Goal: Task Accomplishment & Management: Complete application form

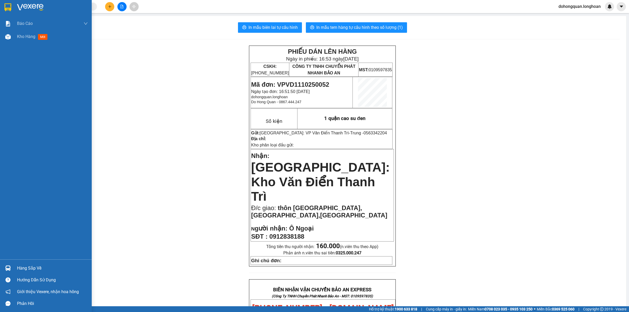
click at [5, 10] on img at bounding box center [7, 7] width 7 height 8
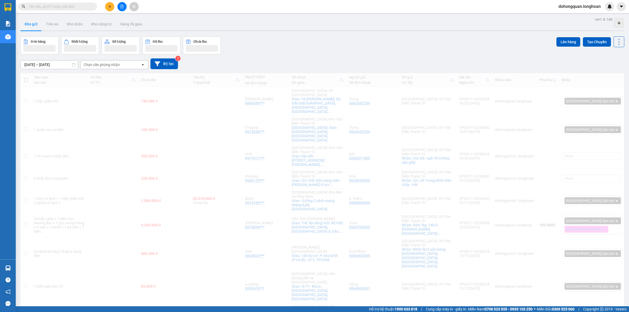
click at [298, 50] on div "Đơn hàng Khối lượng Số lượng Đã thu Chưa thu Lên hàng Tạo Chuyến" at bounding box center [322, 45] width 604 height 18
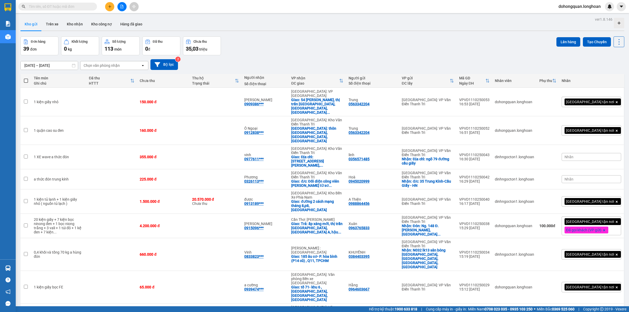
click at [254, 62] on div "[DATE] – [DATE] Press the down arrow key to interact with the calendar and sele…" at bounding box center [322, 64] width 604 height 11
click at [242, 62] on div "[DATE] – [DATE] Press the down arrow key to interact with the calendar and sele…" at bounding box center [322, 64] width 604 height 11
click at [243, 54] on div "Đơn hàng 39 đơn Khối lượng 0 kg Số lượng 113 món Đã thu 0 đ Chưa thu 35,03 triệ…" at bounding box center [322, 45] width 604 height 19
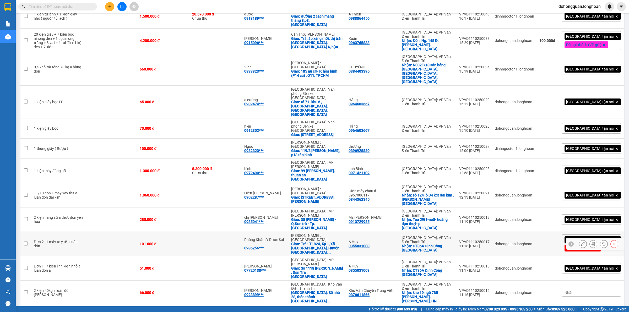
scroll to position [197, 0]
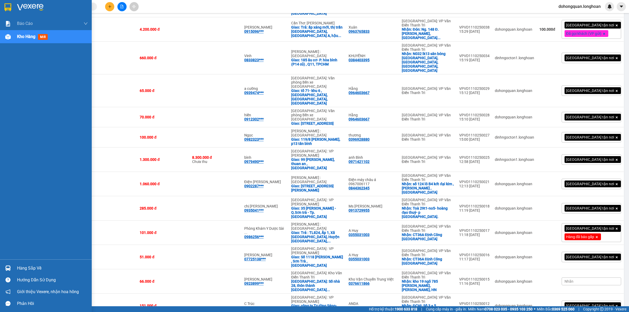
click at [3, 9] on div at bounding box center [7, 7] width 9 height 9
click at [8, 7] on img at bounding box center [7, 7] width 7 height 8
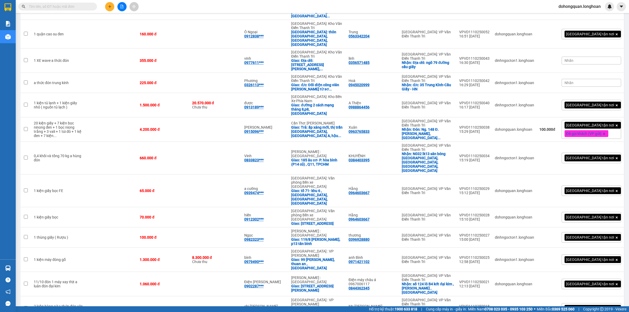
scroll to position [33, 0]
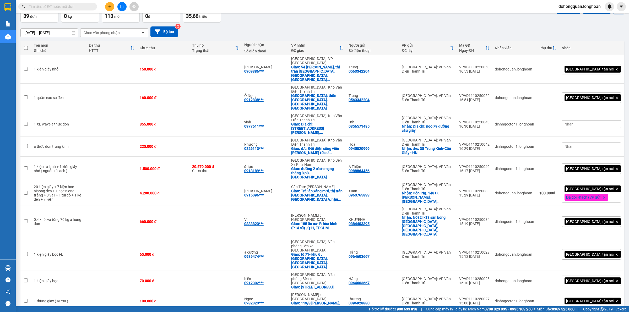
click at [108, 8] on icon "plus" at bounding box center [110, 7] width 4 height 4
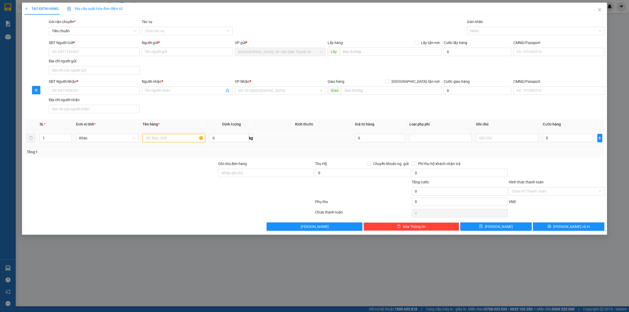
click at [165, 138] on input "text" at bounding box center [174, 138] width 62 height 8
type input "1 kiện giấy"
click at [84, 52] on input "SĐT Người Gửi *" at bounding box center [94, 52] width 91 height 8
click at [74, 64] on div "0838697152 - kt led hoa đăng" at bounding box center [94, 63] width 85 height 6
type input "0838697152"
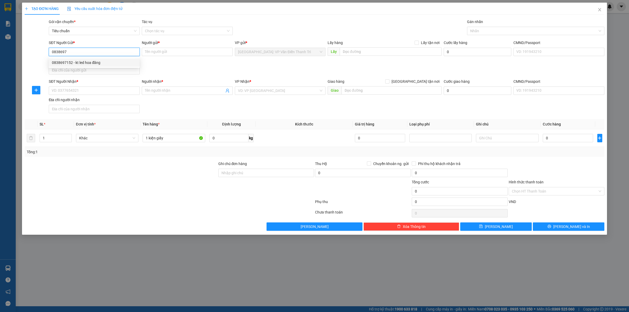
type input "kt led hoa đăng"
type input "0838697152"
click at [78, 87] on input "SĐT Người Nhận *" at bounding box center [94, 90] width 91 height 8
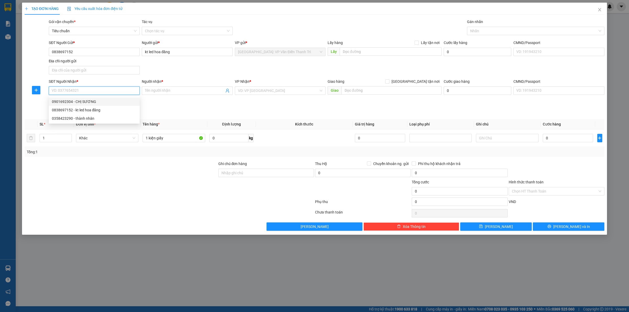
click at [89, 102] on div "0901692304 - CHỊ SƯƠNG" at bounding box center [94, 102] width 85 height 6
type input "0901692304"
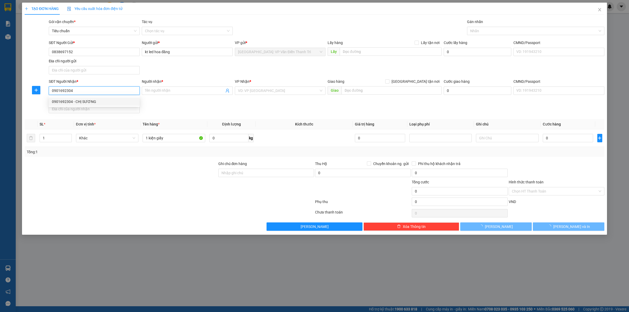
type input "CHỊ SƯƠNG"
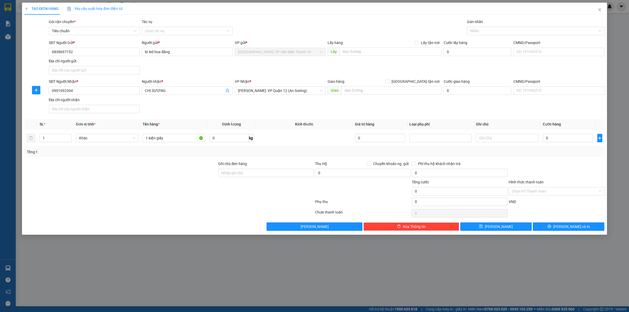
click at [293, 100] on div "SĐT Người Nhận * 0901692304 0901692304 Người nhận * CHỊ SƯƠNG VP Nhận * [GEOGRA…" at bounding box center [327, 97] width 558 height 37
click at [558, 138] on input "0" at bounding box center [568, 138] width 50 height 8
type input "1"
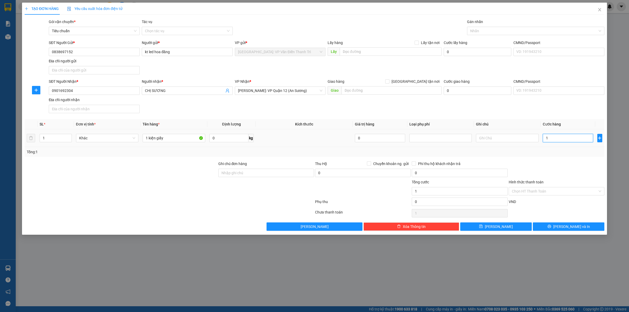
type input "13"
type input "130"
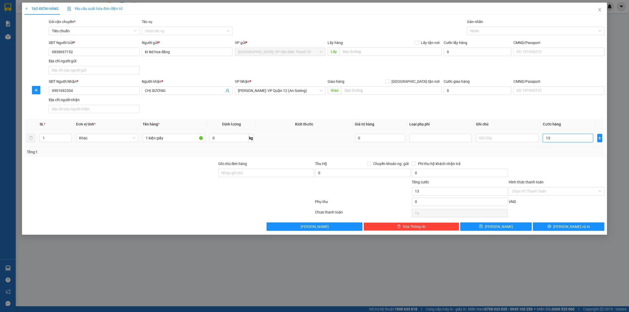
type input "130"
type input "1.300"
type input "13.000"
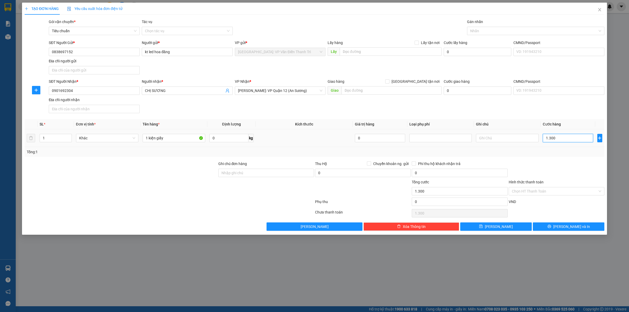
type input "13.000"
type input "130.000"
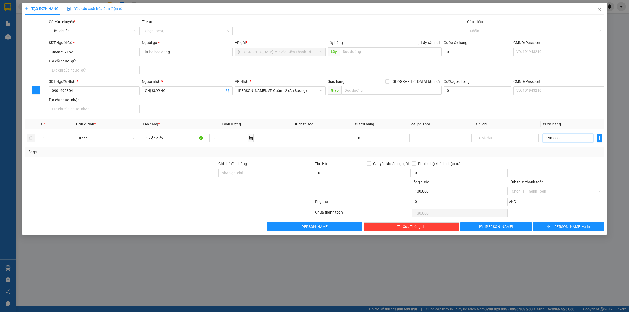
type input "130.000"
click at [564, 235] on div "TẠO ĐƠN HÀNG Yêu cầu xuất hóa đơn điện tử Transit Pickup Surcharge Ids Transit …" at bounding box center [314, 119] width 585 height 232
click at [564, 231] on button "[PERSON_NAME] và In" at bounding box center [569, 226] width 72 height 8
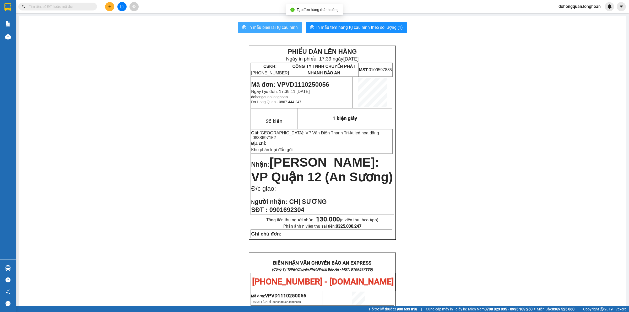
click at [254, 25] on span "In mẫu biên lai tự cấu hình" at bounding box center [272, 27] width 49 height 7
click at [277, 28] on span "In mẫu biên lai tự cấu hình" at bounding box center [272, 27] width 49 height 7
drag, startPoint x: 510, startPoint y: 205, endPoint x: 510, endPoint y: 199, distance: 6.6
click at [510, 204] on div "PHIẾU DÁN LÊN HÀNG Ngày in phiếu: 17:39 [DATE] CSKH: [PHONE_NUMBER] CÔNG TY TNH…" at bounding box center [322, 286] width 595 height 481
click at [375, 28] on span "In mẫu tem hàng tự cấu hình theo số lượng (1)" at bounding box center [359, 27] width 86 height 7
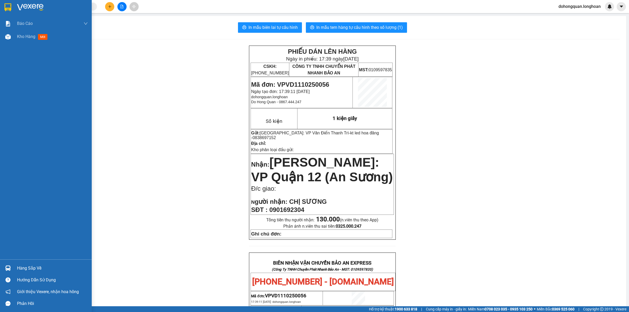
click at [4, 8] on img at bounding box center [7, 7] width 7 height 8
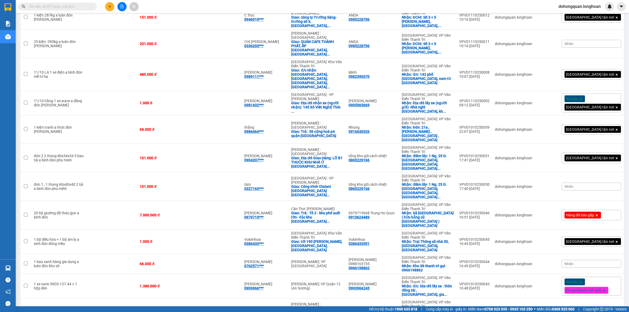
scroll to position [40, 0]
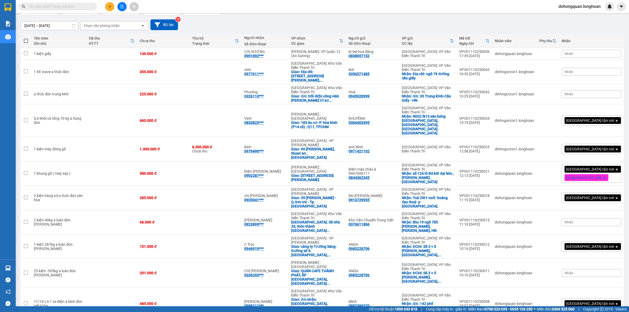
click at [106, 11] on div "Kết quả tìm kiếm ( 1 ) Bộ lọc Mã ĐH Trạng thái Món hàng Thu hộ Tổng cước Chưa c…" at bounding box center [314, 6] width 629 height 13
click at [108, 4] on button at bounding box center [109, 6] width 9 height 9
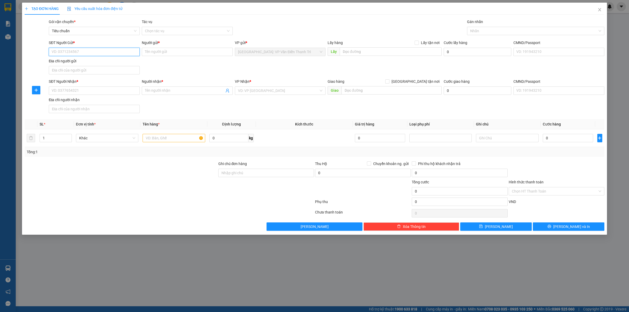
click at [72, 52] on input "SĐT Người Gửi *" at bounding box center [94, 52] width 91 height 8
click at [73, 53] on input "SĐT Người Gửi *" at bounding box center [94, 52] width 91 height 8
type input "0963170929"
click at [179, 55] on input "Người gửi *" at bounding box center [187, 52] width 91 height 8
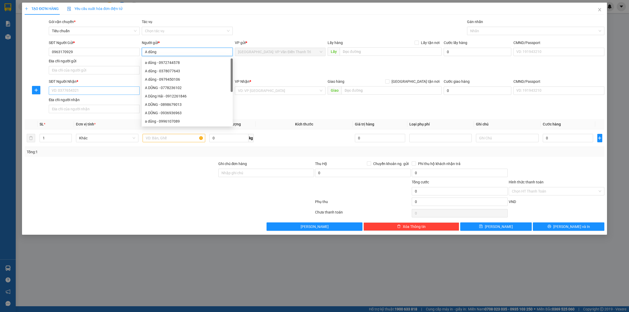
type input "A dũng"
click at [76, 94] on input "SĐT Người Nhận *" at bounding box center [94, 90] width 91 height 8
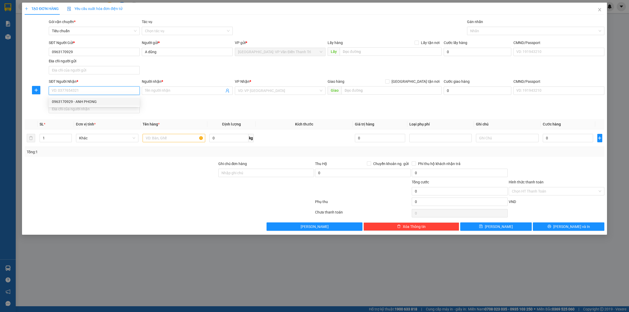
click at [79, 87] on input "SĐT Người Nhận *" at bounding box center [94, 90] width 91 height 8
click at [76, 92] on input "SĐT Người Nhận *" at bounding box center [94, 90] width 91 height 8
type input "0976982889"
click at [167, 97] on div "SĐT Người Nhận * 0976982889 Người nhận * Tên người nhận VP Nhận * VD: VP [GEOGR…" at bounding box center [327, 97] width 558 height 37
click at [169, 91] on input "Người nhận *" at bounding box center [184, 91] width 79 height 6
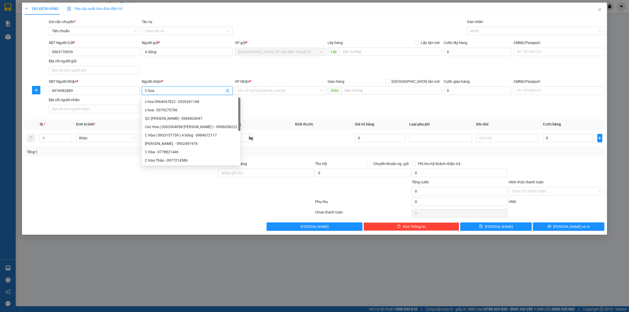
type input "C hoa"
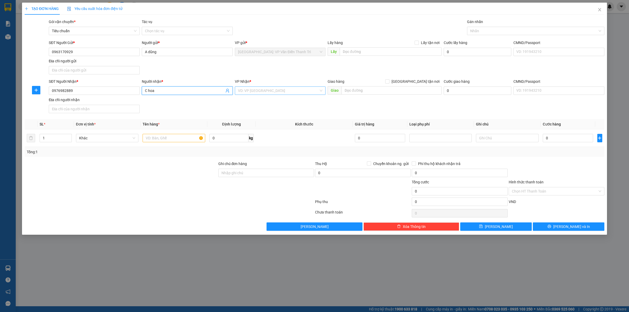
click at [295, 95] on input "search" at bounding box center [278, 91] width 81 height 8
type input "nha tra"
click at [243, 109] on div "[GEOGRAPHIC_DATA]: Kho Bến Xe Phía Nam" at bounding box center [286, 110] width 96 height 6
drag, startPoint x: 199, startPoint y: 104, endPoint x: 195, endPoint y: 111, distance: 8.6
click at [198, 104] on div "SĐT Người Nhận * 0976982889 Người nhận * C hoa VP Nhận * [GEOGRAPHIC_DATA]: Kho…" at bounding box center [327, 97] width 558 height 37
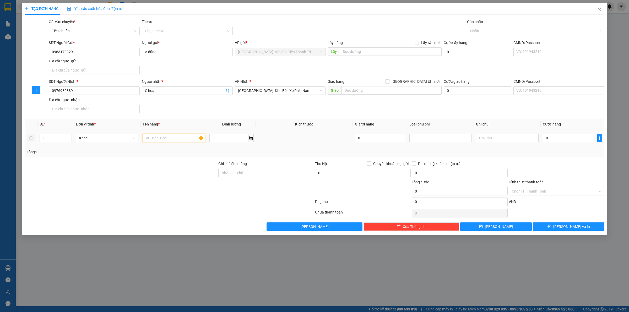
click at [183, 142] on input "text" at bounding box center [174, 138] width 62 height 8
type input "1 xe máy 29E1- 103.54"
click at [226, 175] on input "Ghi chú đơn hàng" at bounding box center [266, 173] width 96 height 8
type input "1 chìa khóa, ko đăng ký"
drag, startPoint x: 358, startPoint y: 95, endPoint x: 364, endPoint y: 94, distance: 5.8
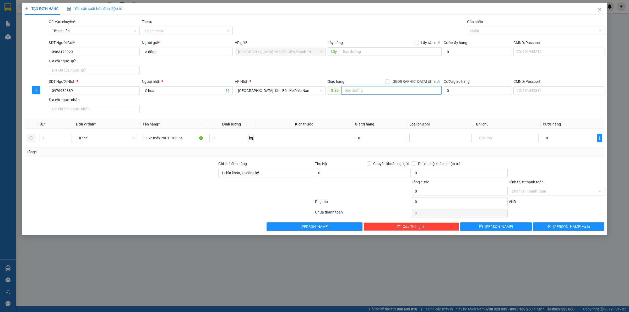
click at [359, 95] on input "text" at bounding box center [391, 90] width 100 height 8
click at [415, 85] on div "Giao hàng [GEOGRAPHIC_DATA] tận nơi" at bounding box center [385, 83] width 114 height 8
click at [416, 85] on div "Giao hàng [GEOGRAPHIC_DATA] tận nơi" at bounding box center [385, 83] width 114 height 8
click at [417, 82] on label "[GEOGRAPHIC_DATA] tận nơi" at bounding box center [413, 82] width 56 height 6
click at [389, 82] on input "[GEOGRAPHIC_DATA] tận nơi" at bounding box center [387, 81] width 4 height 4
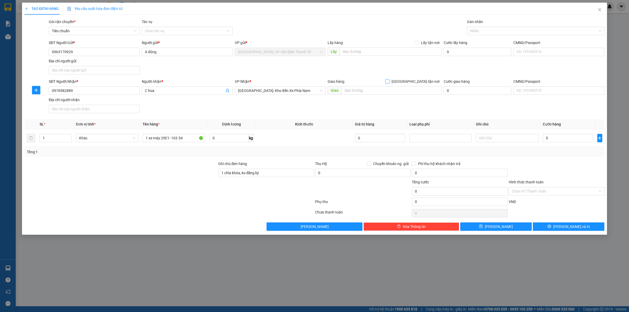
checkbox input "true"
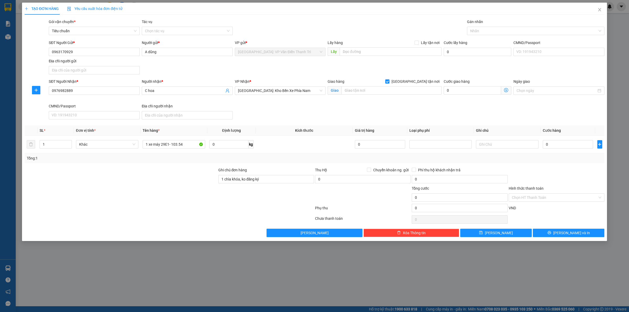
click at [468, 52] on div "SĐT Người Gửi * 0963170929 Người gửi * A dũng VP gửi * [GEOGRAPHIC_DATA]: VP Vă…" at bounding box center [327, 58] width 558 height 37
click at [484, 30] on div at bounding box center [532, 31] width 129 height 6
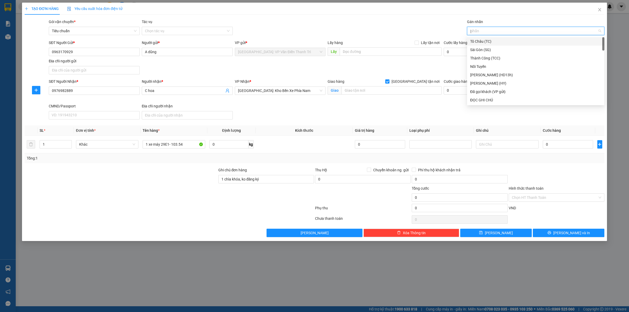
type input "gt"
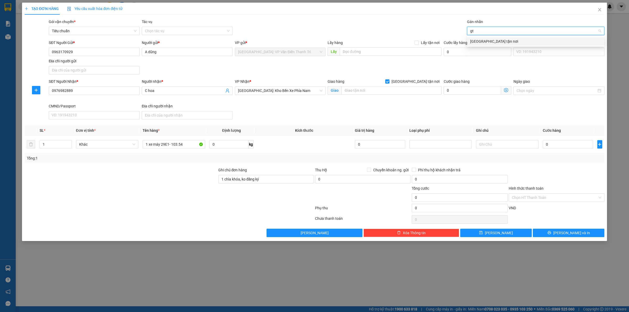
click at [478, 40] on div "[GEOGRAPHIC_DATA] tận nơi" at bounding box center [535, 42] width 131 height 6
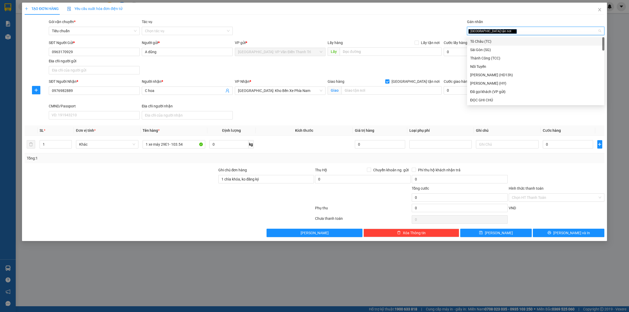
drag, startPoint x: 393, startPoint y: 64, endPoint x: 429, endPoint y: 76, distance: 37.5
click at [392, 64] on div "SĐT Người Gửi * 0963170929 Người gửi * A dũng VP gửi * [GEOGRAPHIC_DATA]: VP Vă…" at bounding box center [327, 58] width 558 height 37
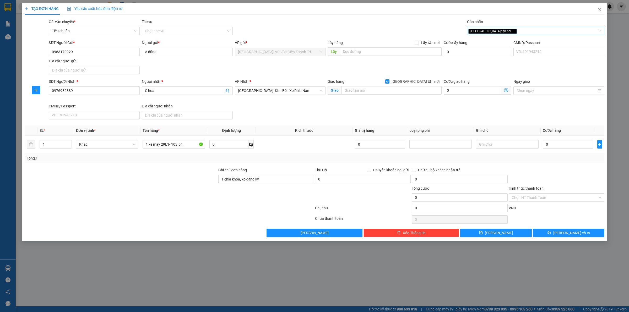
click at [499, 33] on div "[GEOGRAPHIC_DATA] tận nơi" at bounding box center [532, 31] width 129 height 6
type input "xe"
drag, startPoint x: 481, startPoint y: 41, endPoint x: 421, endPoint y: 62, distance: 63.2
click at [480, 41] on div "Xe máy" at bounding box center [535, 42] width 131 height 6
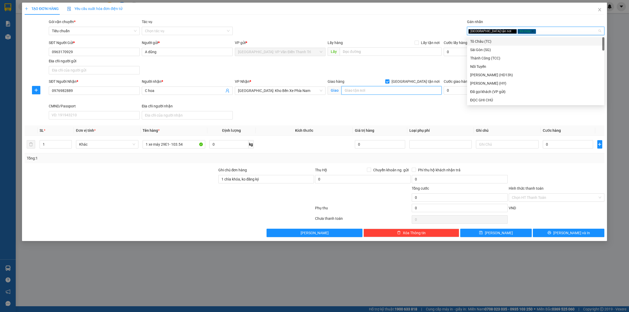
click at [391, 88] on input "text" at bounding box center [391, 90] width 100 height 8
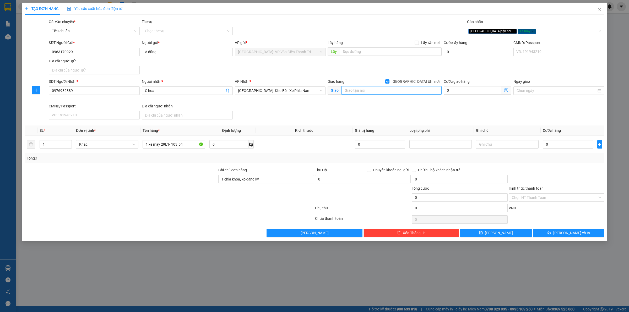
click at [388, 90] on input "text" at bounding box center [391, 90] width 100 height 8
type input "Goblin homestay, [GEOGRAPHIC_DATA], định an, đức trọng, [GEOGRAPHIC_DATA]"
click at [402, 105] on div "SĐT Người Nhận * 0976982889 Người nhận * C hoa VP Nhận * [GEOGRAPHIC_DATA]: Kho…" at bounding box center [327, 100] width 558 height 43
click at [571, 145] on input "0" at bounding box center [568, 144] width 50 height 8
type input "1"
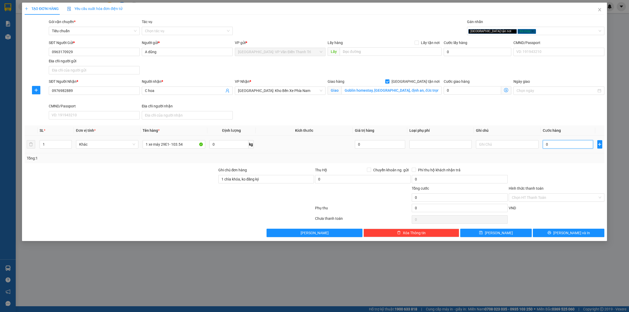
type input "1"
type input "15"
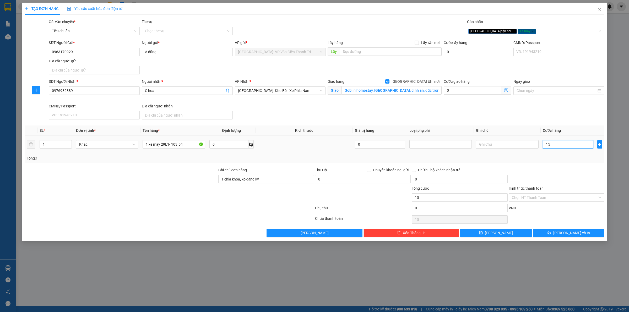
type input "158"
type input "1.580"
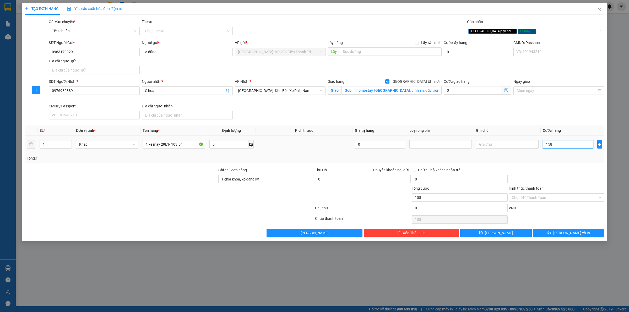
type input "1.580"
type input "15.800"
type input "158.000"
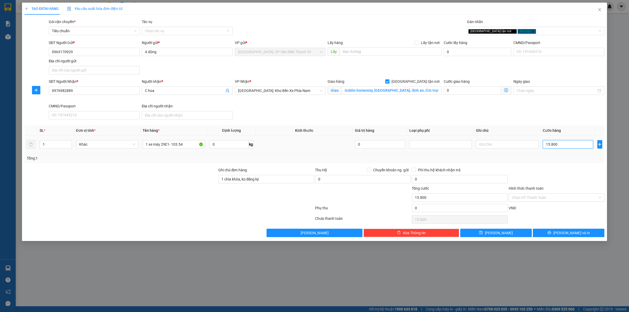
type input "158.000"
type input "1.580.000"
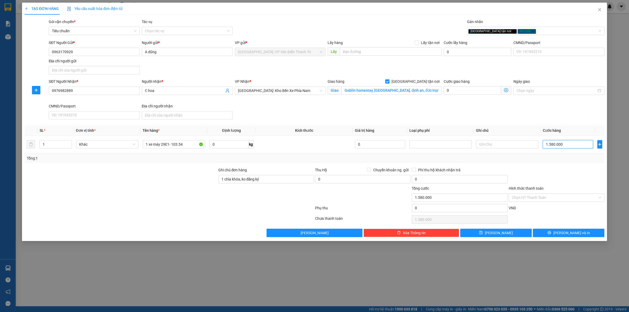
type input "1.580.000"
click at [485, 111] on div "SĐT Người Nhận * 0976982889 Người nhận * C hoa VP Nhận * [GEOGRAPHIC_DATA]: Kho…" at bounding box center [327, 100] width 558 height 43
click at [552, 234] on button "[PERSON_NAME] và In" at bounding box center [569, 233] width 72 height 8
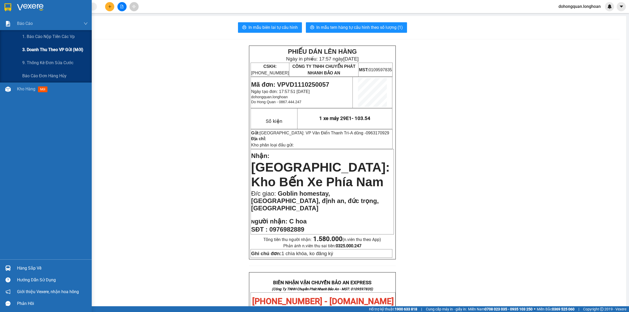
click at [54, 44] on div "3. Doanh Thu theo VP Gửi (mới)" at bounding box center [55, 49] width 66 height 13
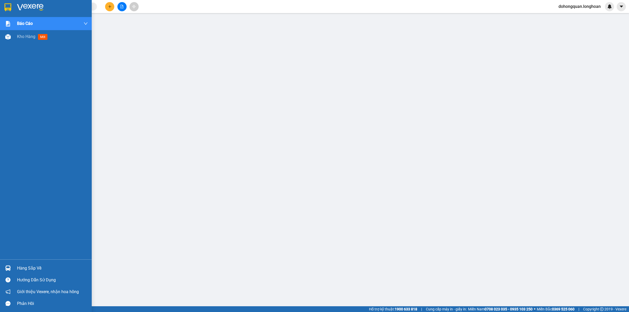
click at [9, 4] on img at bounding box center [7, 7] width 7 height 8
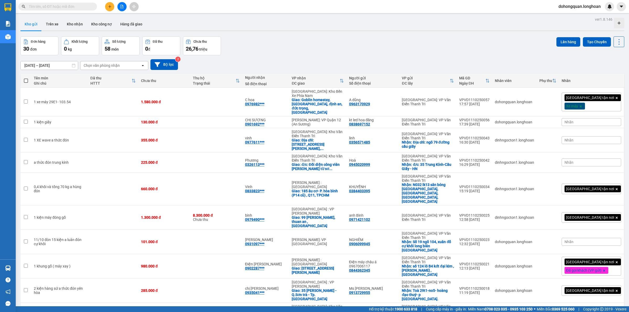
click at [309, 47] on div "Đơn hàng 30 đơn Khối lượng 0 kg Số lượng 58 món Đã thu 0 đ Chưa thu 26,76 triệu…" at bounding box center [322, 45] width 604 height 19
click at [580, 100] on button at bounding box center [582, 101] width 7 height 9
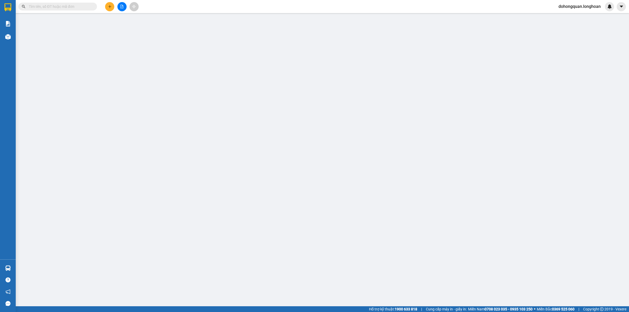
type input "0963170929"
type input "A dũng"
type input "0976982889"
type input "C hoa"
checkbox input "true"
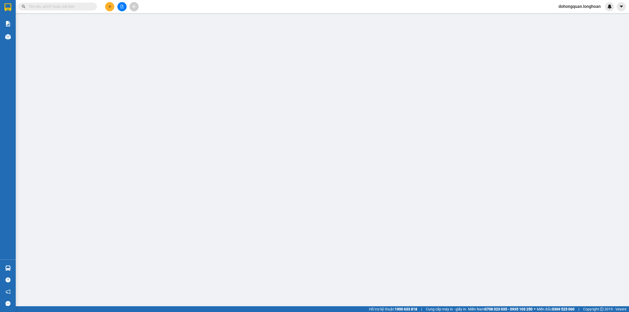
type input "Goblin homestay, [GEOGRAPHIC_DATA], định an, đức trọng, [GEOGRAPHIC_DATA]"
type input "1 chìa khóa, ko đăng ký"
type input "0"
type input "1.580.000"
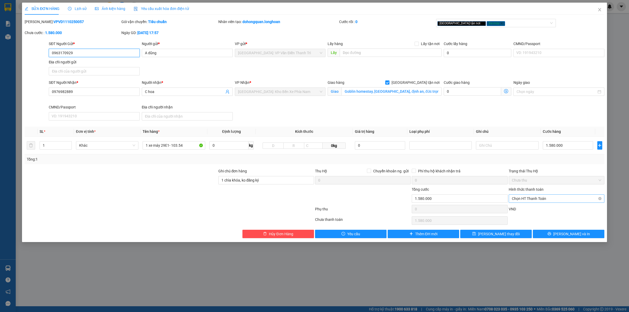
click at [531, 200] on span "Chọn HT Thanh Toán" at bounding box center [556, 199] width 89 height 8
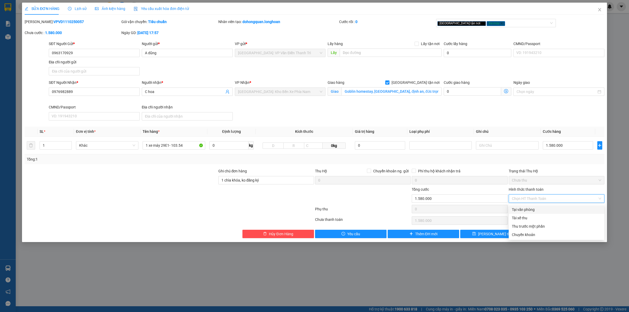
click at [523, 211] on div "Tại văn phòng" at bounding box center [556, 210] width 89 height 6
type input "0"
click at [555, 235] on button "[PERSON_NAME] và In" at bounding box center [569, 234] width 72 height 8
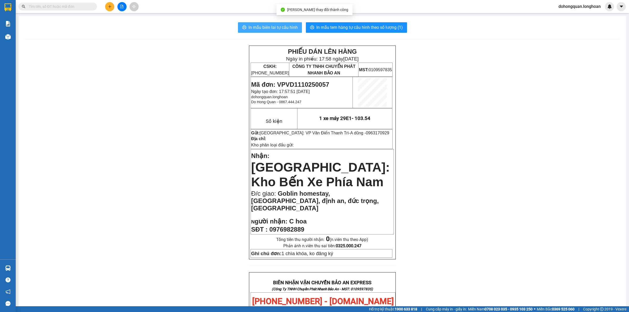
click at [257, 27] on span "In mẫu biên lai tự cấu hình" at bounding box center [272, 27] width 49 height 7
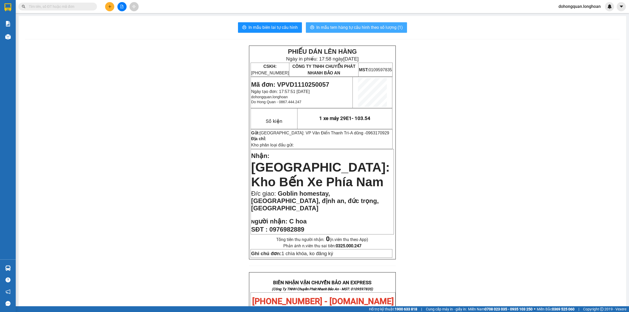
click at [359, 29] on span "In mẫu tem hàng tự cấu hình theo số lượng (1)" at bounding box center [359, 27] width 86 height 7
drag, startPoint x: 112, startPoint y: 192, endPoint x: 128, endPoint y: 179, distance: 20.1
click at [111, 192] on div "PHIẾU DÁN LÊN HÀNG Ngày in phiếu: 17:59 [DATE] CSKH: [PHONE_NUMBER] CÔNG TY TNH…" at bounding box center [322, 308] width 595 height 524
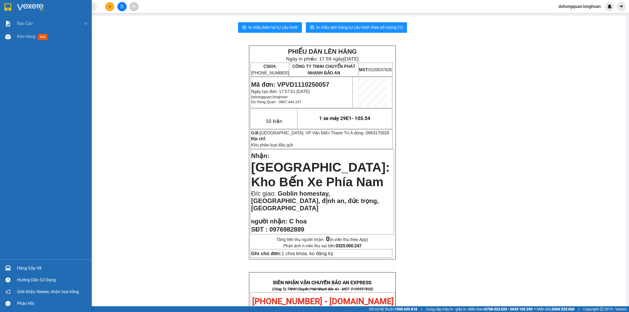
click at [10, 0] on div at bounding box center [46, 8] width 92 height 17
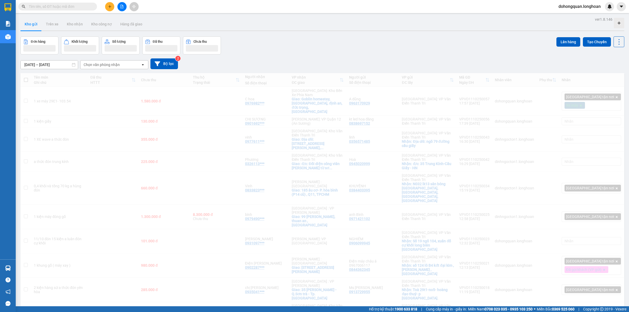
click at [298, 38] on div "Đơn hàng Khối lượng Số lượng Đã thu Chưa thu Lên hàng Tạo Chuyến" at bounding box center [322, 45] width 604 height 18
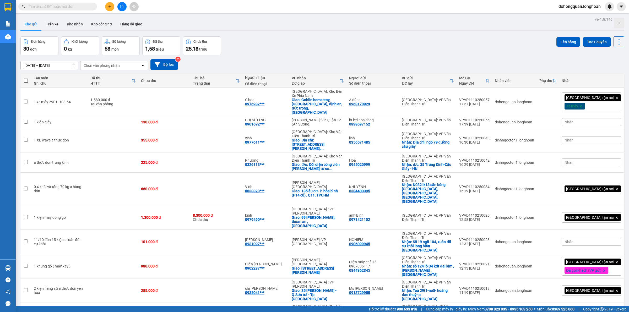
click at [262, 46] on div "Đơn hàng 30 đơn Khối lượng 0 kg Số lượng 58 món Đã thu 1,58 triệu Chưa thu 25,1…" at bounding box center [322, 45] width 604 height 19
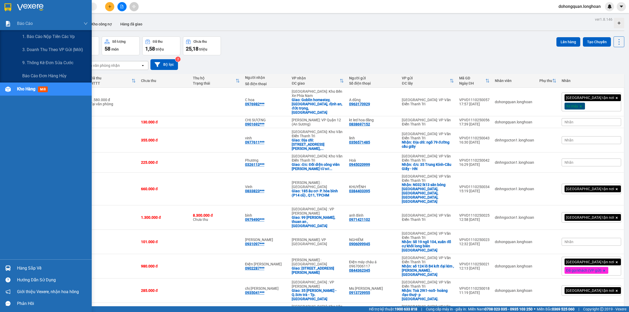
click at [4, 2] on div at bounding box center [46, 8] width 92 height 17
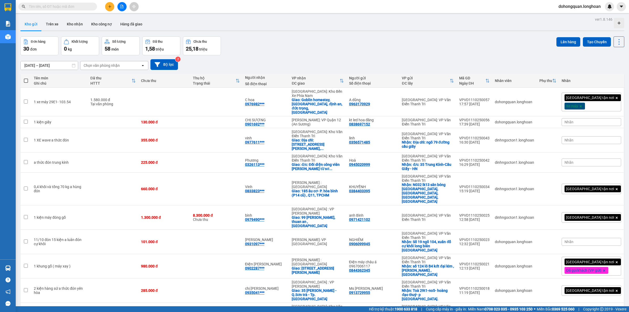
click at [335, 62] on div "[DATE] – [DATE] Press the down arrow key to interact with the calendar and sele…" at bounding box center [322, 64] width 604 height 11
click at [319, 37] on div "Đơn hàng 30 đơn Khối lượng 0 kg Số lượng 58 món Đã thu 1,58 triệu Chưa thu 25,1…" at bounding box center [322, 45] width 604 height 19
click at [266, 57] on div "[DATE] – [DATE] Press the down arrow key to interact with the calendar and sele…" at bounding box center [322, 64] width 604 height 19
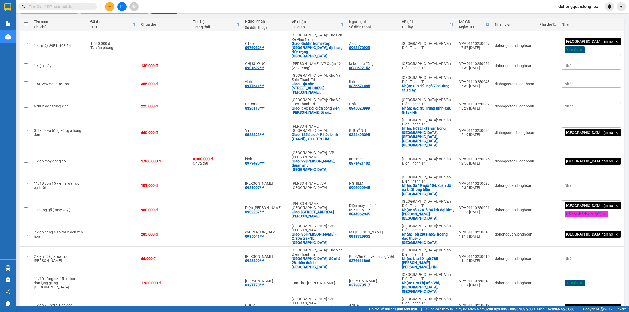
scroll to position [164, 0]
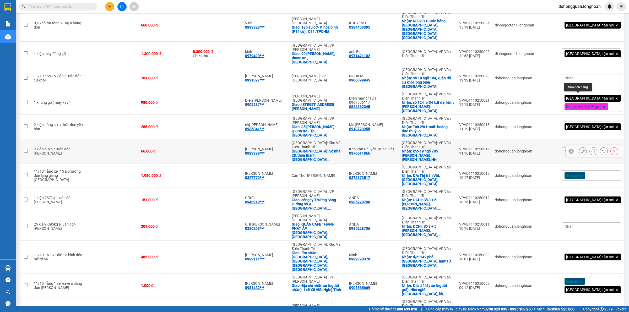
click at [581, 149] on icon at bounding box center [583, 151] width 4 height 4
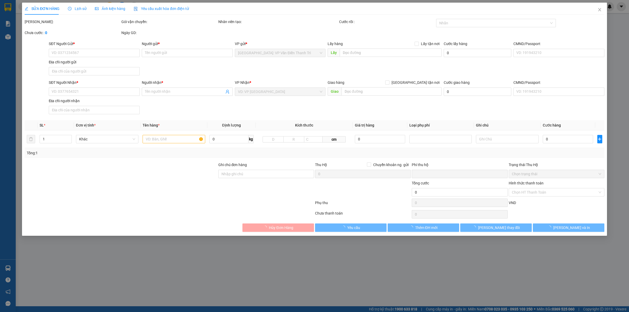
click at [274, 231] on span "Hủy Đơn Hàng" at bounding box center [281, 228] width 24 height 6
type input "0376611866"
type input "Kho Vận Chuyển Trung Việt"
checkbox input "true"
type input "kho 19 ngõ 785 [PERSON_NAME], [PERSON_NAME], HN"
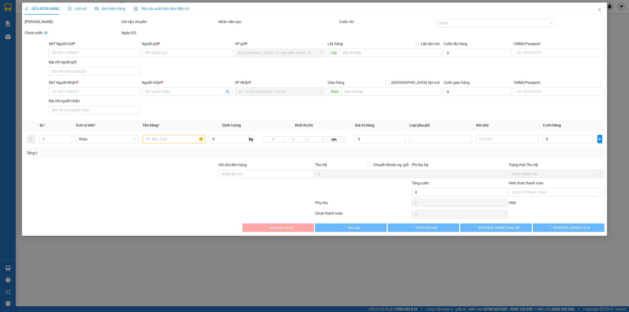
type input "0923899136"
type input "[PERSON_NAME]"
checkbox input "true"
type input "Số nhà 28, thôn thành trung xã [GEOGRAPHIC_DATA] thành phố [GEOGRAPHIC_DATA]"
type input "0"
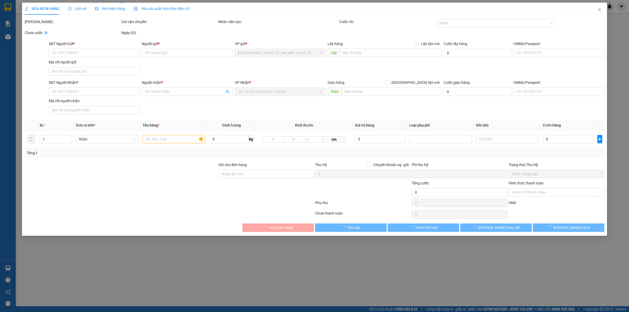
type input "66.000"
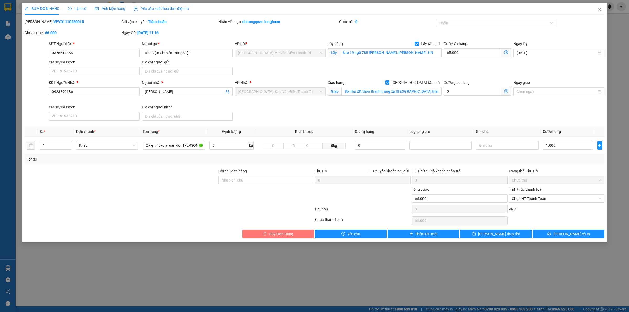
click at [270, 233] on span "Hủy Đơn Hàng" at bounding box center [281, 234] width 24 height 6
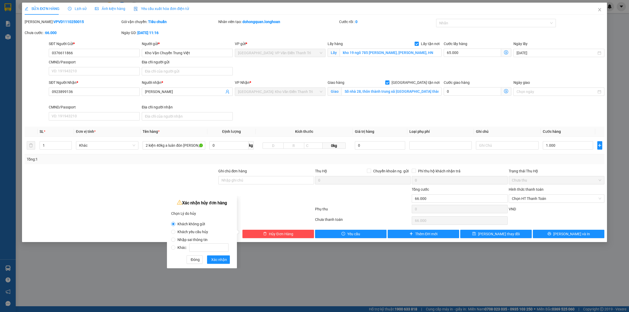
click at [183, 231] on span "Khách yêu cầu hủy" at bounding box center [192, 232] width 35 height 4
click at [175, 231] on input "Khách yêu cầu hủy" at bounding box center [173, 232] width 4 height 4
radio input "true"
radio input "false"
click at [221, 259] on span "Xác nhận" at bounding box center [219, 260] width 16 height 6
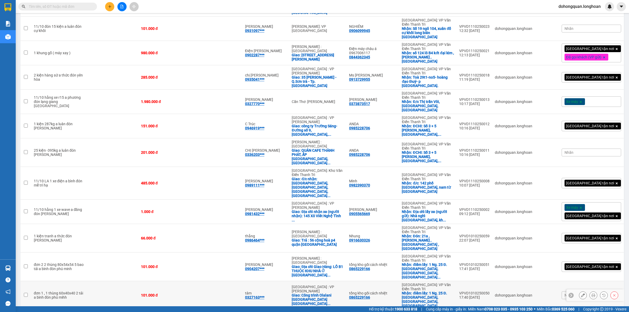
scroll to position [295, 0]
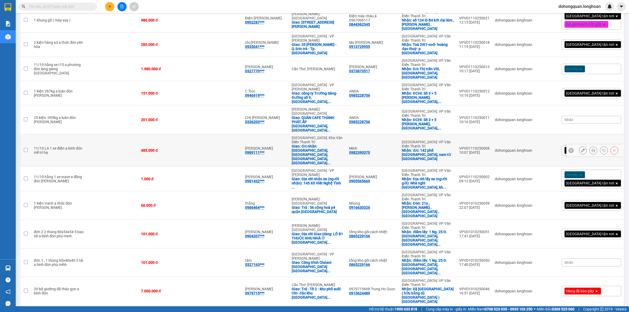
click at [581, 149] on icon at bounding box center [583, 151] width 4 height 4
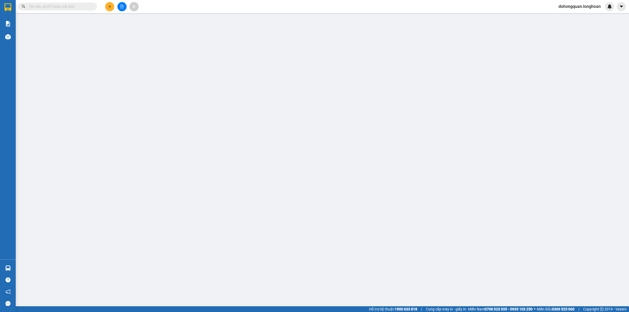
type input "0982390370"
type input "Minh"
checkbox input "true"
type input "đ/c: 142 phố [GEOGRAPHIC_DATA], nam từ [GEOGRAPHIC_DATA]"
type input "0989111497"
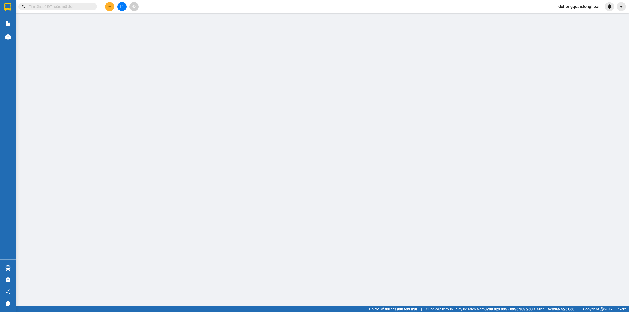
type input "[PERSON_NAME]"
checkbox input "true"
type input "đ/c nhận: [GEOGRAPHIC_DATA], [GEOGRAPHIC_DATA], [GEOGRAPHIC_DATA], [GEOGRAPHIC_…"
type input "0"
type input "485.000"
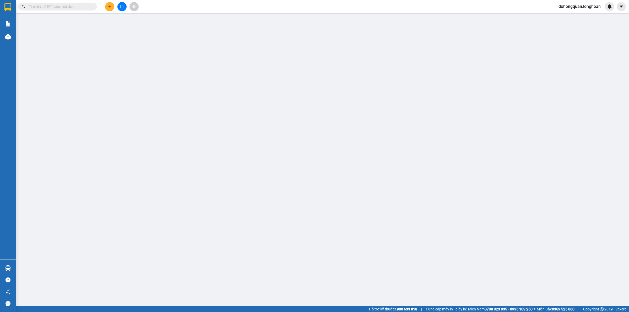
type input "485.000"
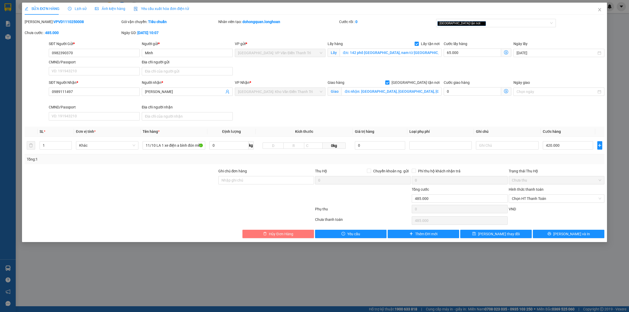
click at [264, 236] on icon "delete" at bounding box center [265, 234] width 4 height 4
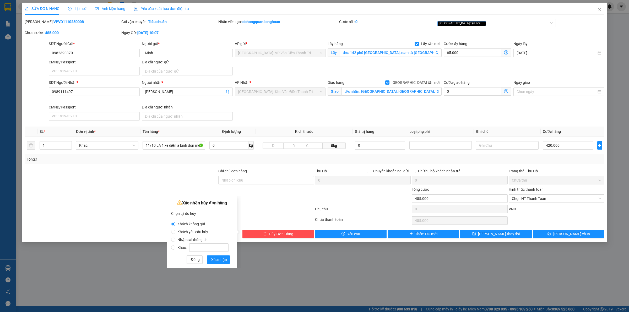
click at [180, 247] on span "Khác:" at bounding box center [202, 248] width 55 height 4
click at [175, 247] on input "Khác:" at bounding box center [173, 248] width 4 height 4
radio input "true"
radio input "false"
drag, startPoint x: 210, startPoint y: 246, endPoint x: 218, endPoint y: 242, distance: 8.6
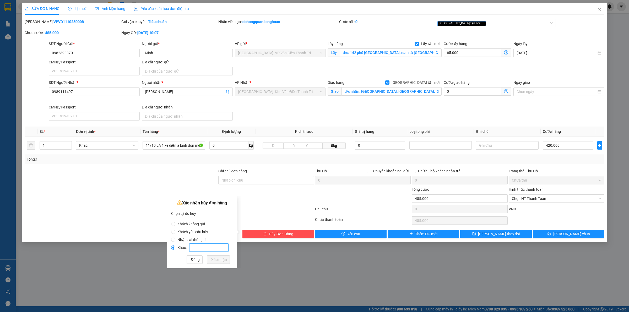
click at [210, 246] on input "Khác:" at bounding box center [208, 247] width 39 height 8
type input "khách mang ra vp gửi"
click at [227, 260] on button "Xác nhận" at bounding box center [218, 259] width 23 height 8
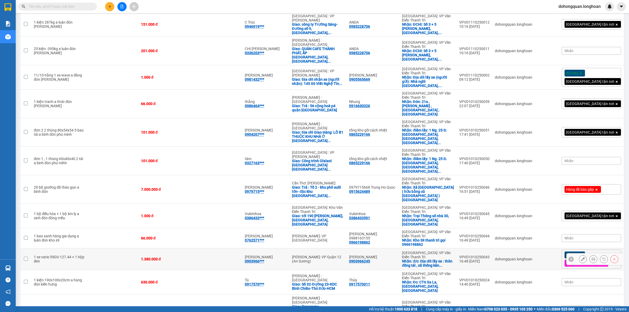
scroll to position [368, 0]
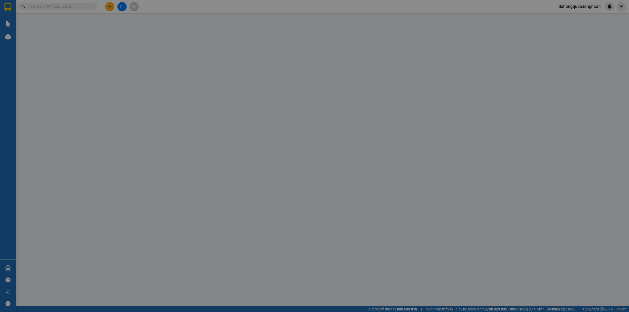
type input "0912184986"
type input "Hplightstudio"
checkbox input "true"
type input "gửi hàng từ 53 ngõ 167 [PERSON_NAME] hàm quan hoa cầu giấy HN"
type input "0368907385"
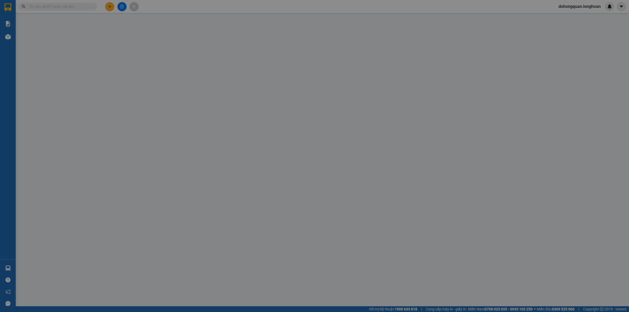
type input "Phùng Thu Hường"
checkbox input "true"
type input "Địa chỉ : sn 09- khu 3 lãm làng [GEOGRAPHIC_DATA]"
type input "thu hộ Stk 2tr050k - BIDV 8842506466 [PERSON_NAME] cước và phí thu hộ bên nhận …"
type input "0"
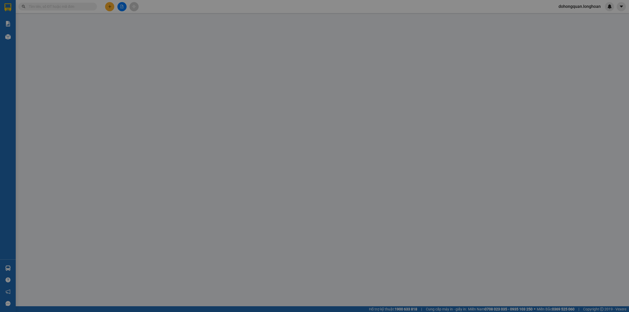
type input "185.000"
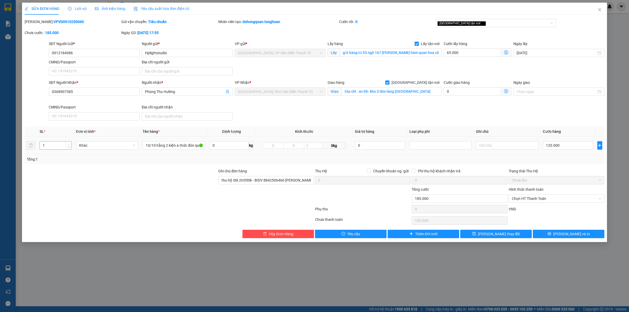
type input "2"
click at [67, 144] on span "up" at bounding box center [68, 144] width 3 height 3
click at [597, 6] on span "Close" at bounding box center [599, 10] width 15 height 15
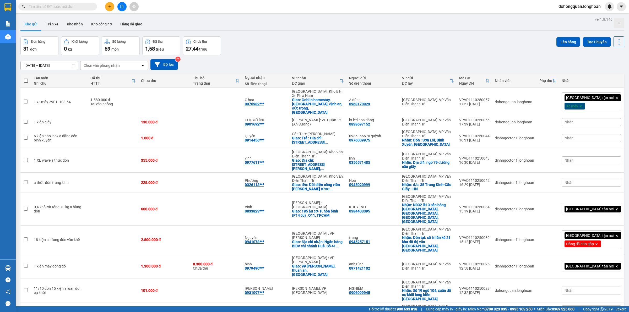
click at [344, 45] on div "Đơn hàng 31 đơn Khối lượng 0 kg Số lượng 59 món Đã thu 1,58 triệu Chưa thu 27,4…" at bounding box center [322, 45] width 604 height 19
click at [425, 28] on div "Kho gửi Trên xe Kho nhận Kho công nợ Hàng đã giao" at bounding box center [322, 25] width 604 height 14
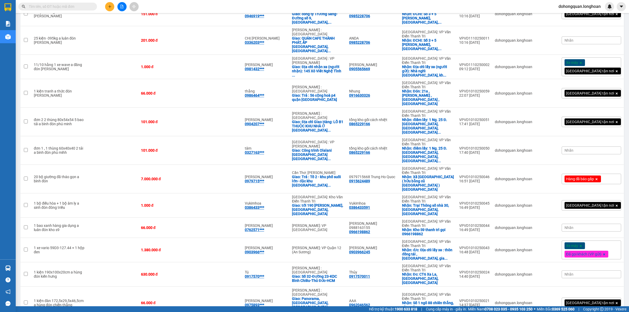
scroll to position [380, 0]
